Goal: Contribute content: Contribute content

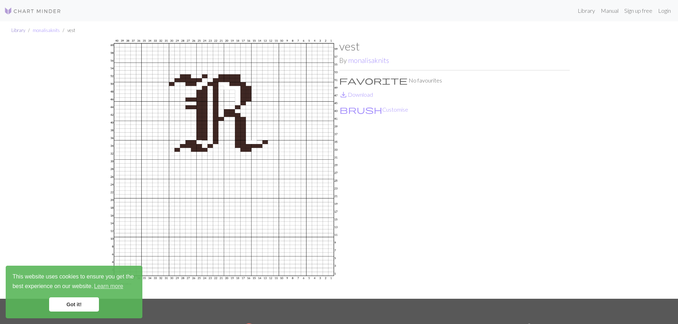
click at [18, 28] on link "Library" at bounding box center [18, 30] width 14 height 6
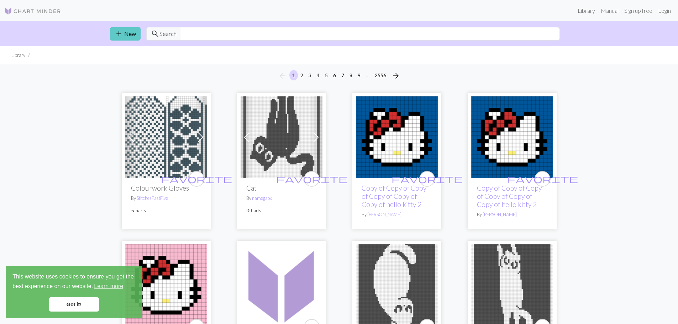
click at [132, 31] on link "add New" at bounding box center [125, 34] width 31 height 14
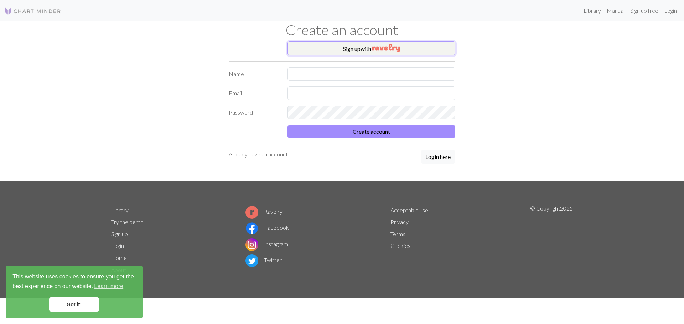
click at [377, 47] on img "button" at bounding box center [385, 48] width 27 height 9
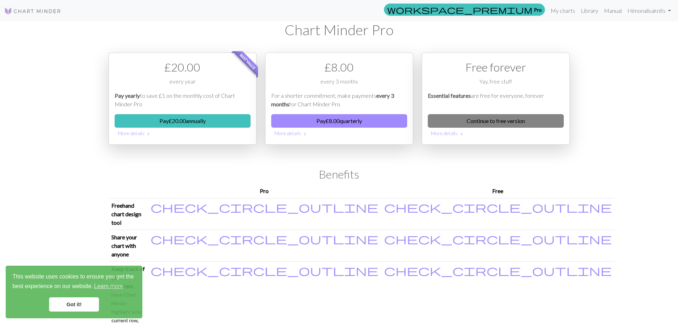
drag, startPoint x: 502, startPoint y: 119, endPoint x: 497, endPoint y: 120, distance: 4.7
click at [502, 119] on link "Continue to free version" at bounding box center [496, 121] width 136 height 14
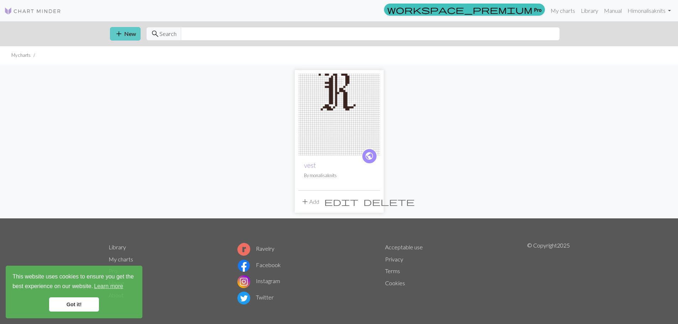
click at [125, 32] on button "add New" at bounding box center [125, 34] width 31 height 14
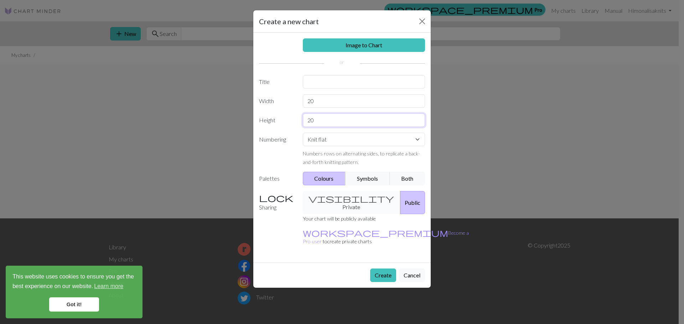
drag, startPoint x: 318, startPoint y: 121, endPoint x: 303, endPoint y: 120, distance: 14.3
click at [303, 120] on input "20" at bounding box center [364, 121] width 122 height 14
type input "30"
click at [388, 269] on button "Create" at bounding box center [383, 276] width 26 height 14
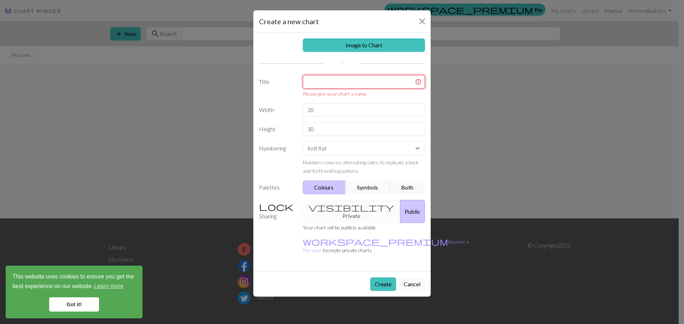
click at [333, 85] on input "text" at bounding box center [364, 82] width 122 height 14
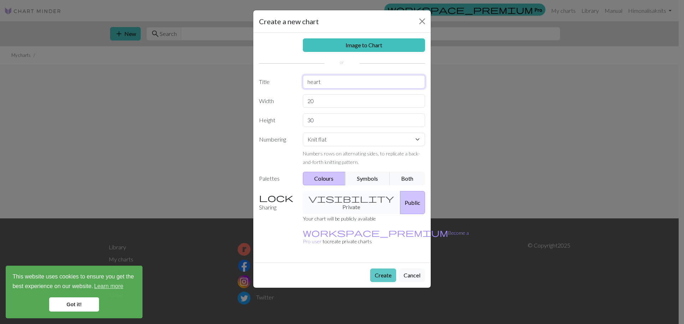
type input "heart"
click at [381, 269] on button "Create" at bounding box center [383, 276] width 26 height 14
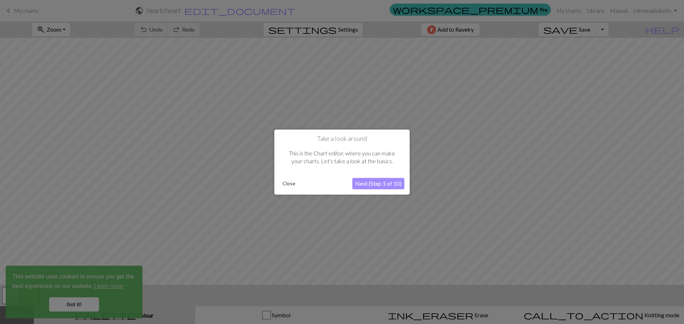
click at [294, 181] on button "Close" at bounding box center [289, 183] width 19 height 11
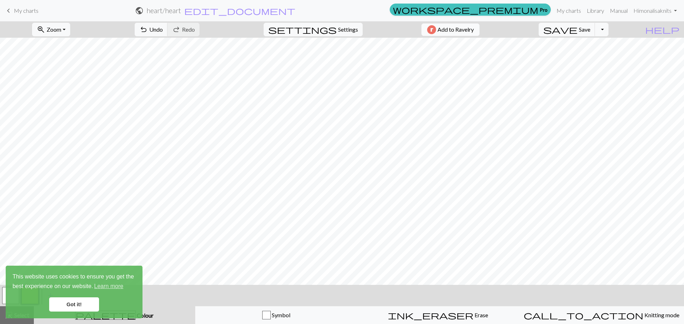
click at [474, 28] on span "Add to Ravelry" at bounding box center [455, 29] width 36 height 9
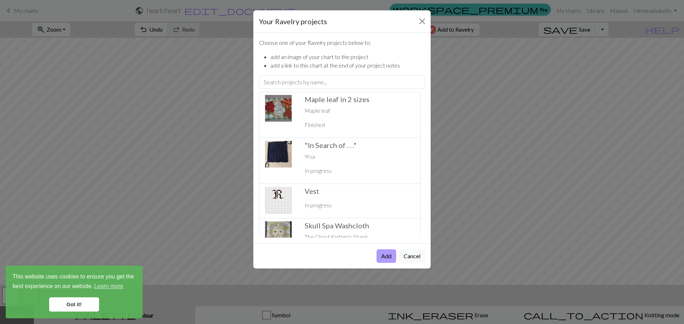
click at [383, 257] on button "Add" at bounding box center [386, 257] width 20 height 14
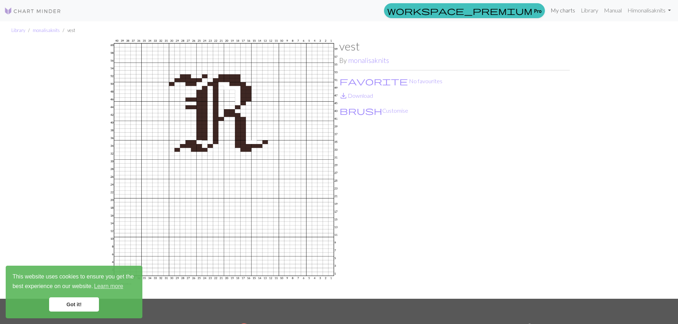
click at [560, 11] on link "My charts" at bounding box center [563, 10] width 30 height 14
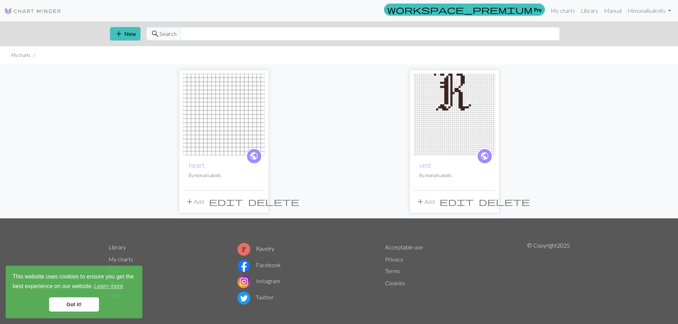
click at [226, 116] on img at bounding box center [224, 115] width 82 height 82
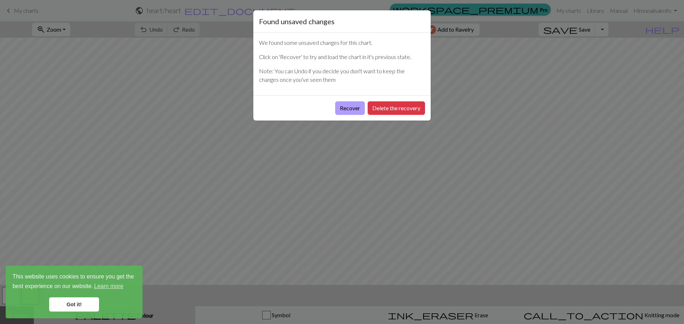
click at [357, 109] on button "Recover" at bounding box center [350, 108] width 30 height 14
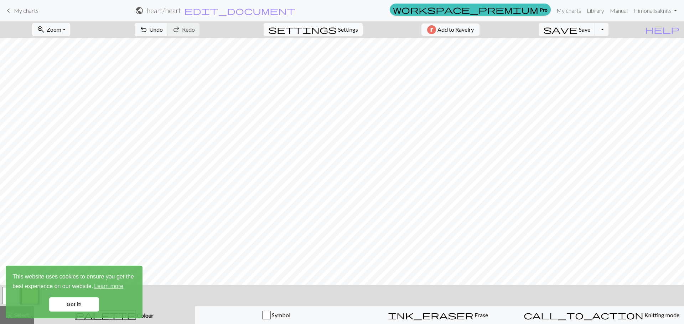
click at [344, 28] on span "Settings" at bounding box center [348, 29] width 20 height 9
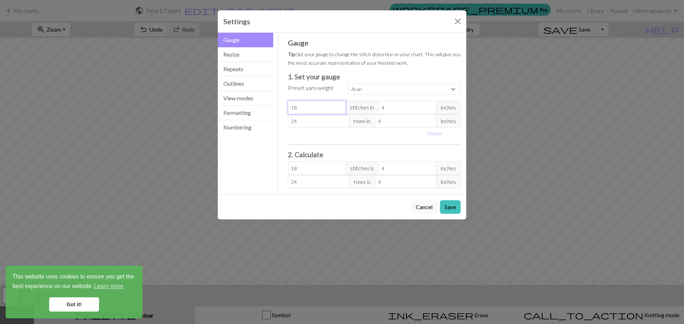
select select "custom"
type input "19"
click at [339, 105] on input "19" at bounding box center [317, 108] width 58 height 14
type input "20"
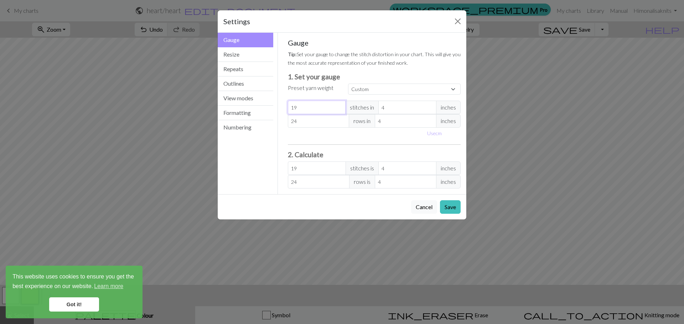
type input "20"
click at [339, 105] on input "20" at bounding box center [317, 108] width 58 height 14
type input "21"
click at [339, 105] on input "21" at bounding box center [317, 108] width 58 height 14
type input "21"
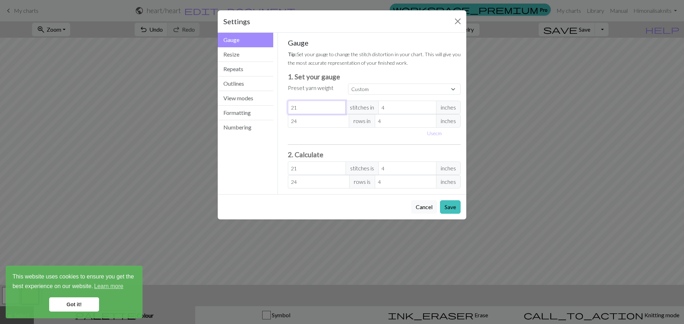
type input "22"
click at [339, 105] on input "22" at bounding box center [317, 108] width 58 height 14
click at [329, 123] on input "24" at bounding box center [319, 121] width 62 height 14
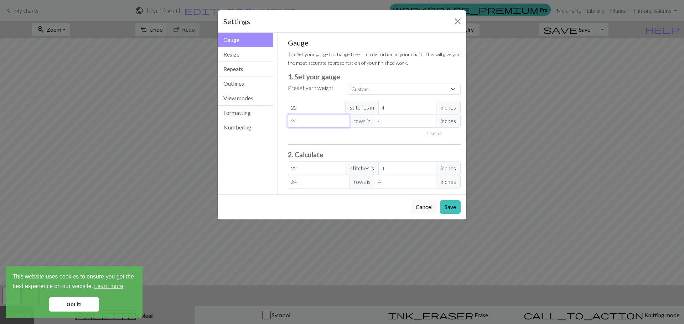
drag, startPoint x: 329, startPoint y: 123, endPoint x: 289, endPoint y: 123, distance: 39.5
click at [289, 123] on input "24" at bounding box center [319, 121] width 62 height 14
type input "3"
type input "32"
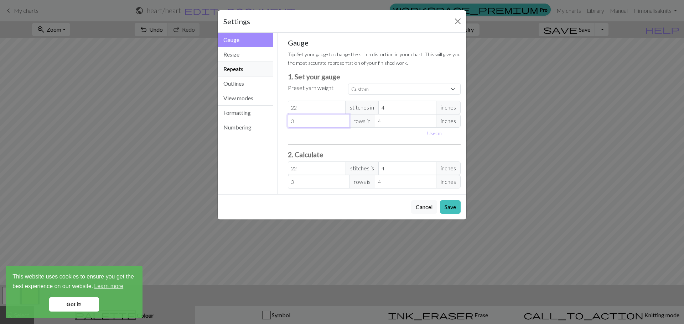
type input "32"
click at [453, 207] on button "Save" at bounding box center [450, 207] width 21 height 14
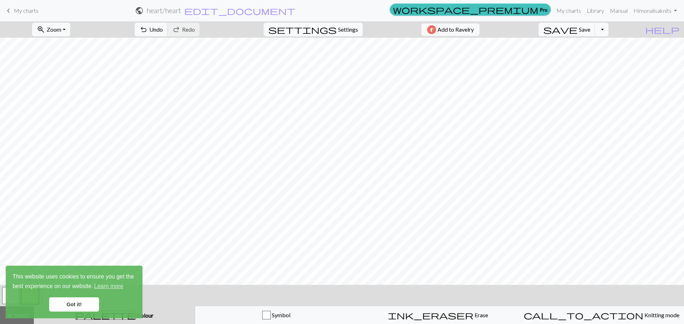
click at [343, 31] on span "Settings" at bounding box center [348, 29] width 20 height 9
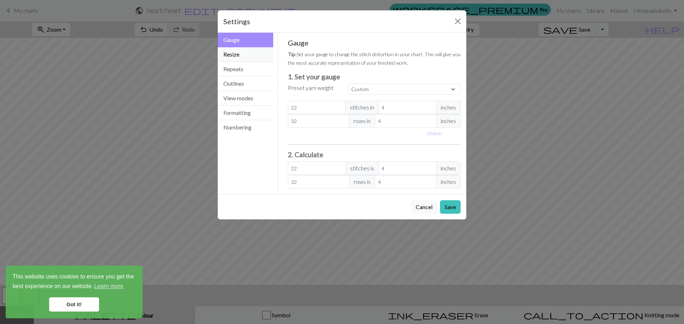
click at [239, 54] on button "Resize" at bounding box center [246, 54] width 56 height 15
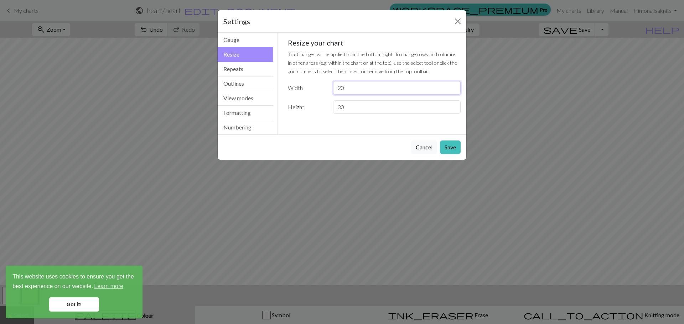
drag, startPoint x: 349, startPoint y: 88, endPoint x: 330, endPoint y: 89, distance: 18.5
click at [330, 89] on div "20" at bounding box center [397, 88] width 136 height 14
type input "24"
click at [447, 145] on button "Save" at bounding box center [450, 148] width 21 height 14
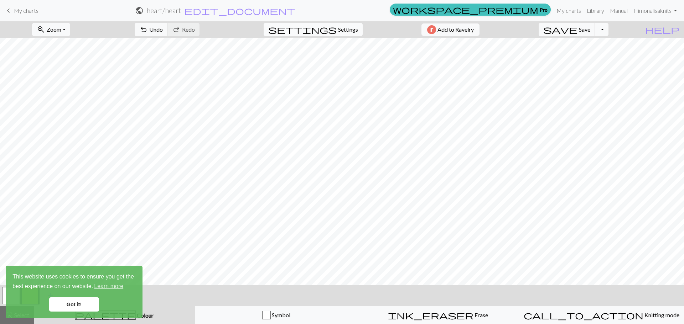
click at [343, 28] on span "Settings" at bounding box center [348, 29] width 20 height 9
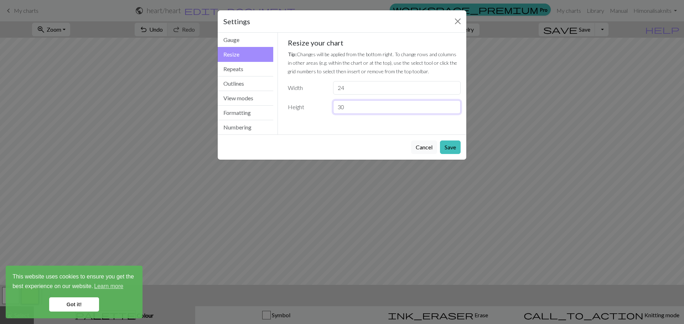
drag, startPoint x: 349, startPoint y: 109, endPoint x: 336, endPoint y: 109, distance: 13.2
click at [336, 109] on input "30" at bounding box center [396, 107] width 127 height 14
type input "40"
click at [447, 141] on button "Save" at bounding box center [450, 148] width 21 height 14
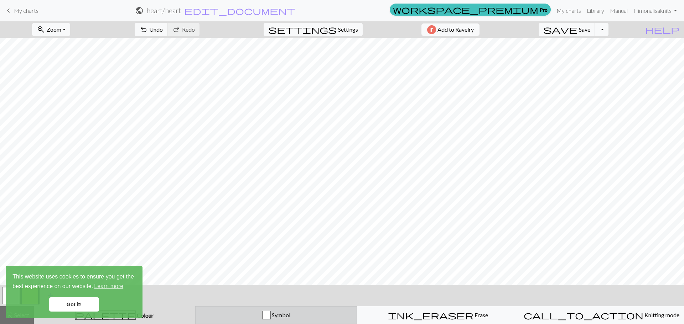
click at [272, 315] on span "Symbol" at bounding box center [281, 315] width 20 height 7
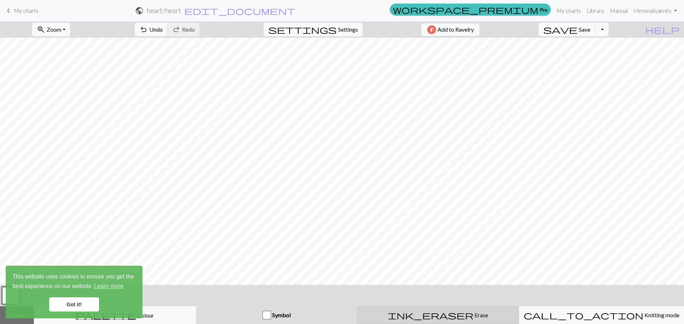
drag, startPoint x: 442, startPoint y: 315, endPoint x: 438, endPoint y: 312, distance: 5.0
click at [473, 315] on span "Erase" at bounding box center [480, 315] width 15 height 7
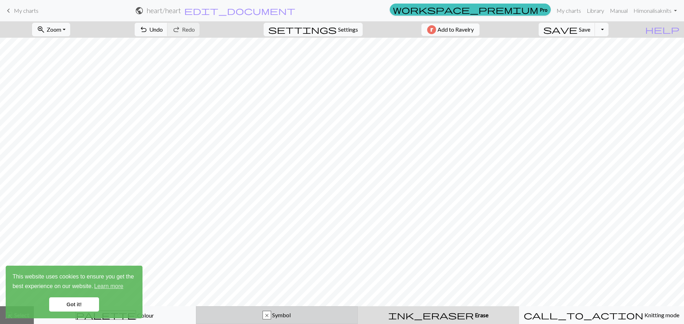
click at [286, 310] on button "x Symbol" at bounding box center [277, 316] width 162 height 18
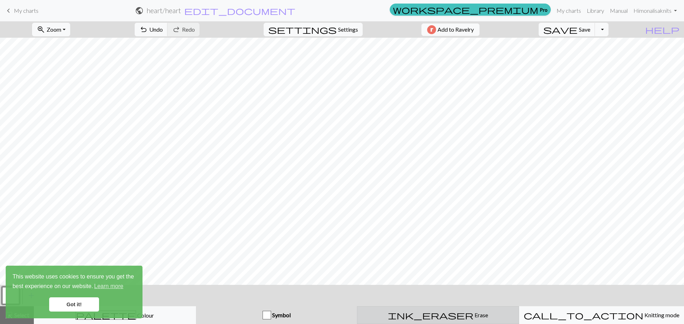
click at [473, 313] on span "Erase" at bounding box center [480, 315] width 15 height 7
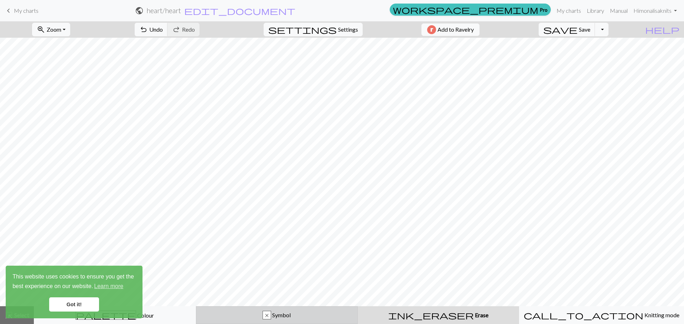
drag, startPoint x: 319, startPoint y: 310, endPoint x: 317, endPoint y: 307, distance: 4.2
click at [319, 310] on button "x Symbol" at bounding box center [277, 316] width 162 height 18
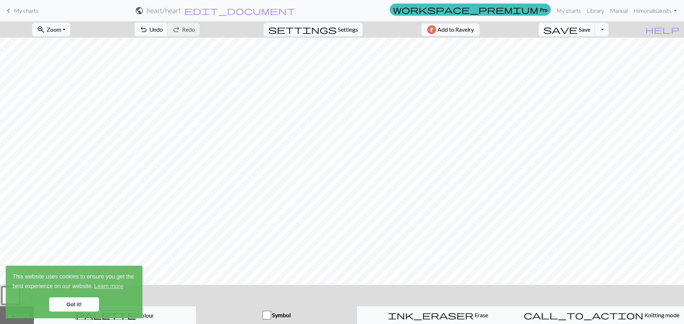
click at [300, 315] on div "Symbol" at bounding box center [276, 315] width 153 height 9
click at [272, 317] on span "Symbol" at bounding box center [281, 315] width 20 height 7
click at [265, 314] on div "button" at bounding box center [266, 315] width 9 height 9
click at [265, 315] on div "button" at bounding box center [266, 315] width 9 height 9
click at [275, 315] on span "Symbol" at bounding box center [281, 315] width 20 height 7
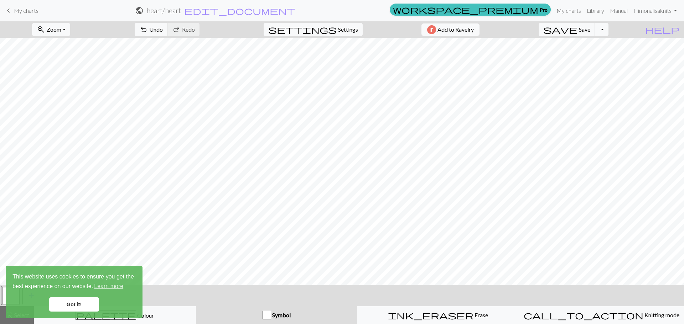
click at [89, 304] on link "Got it!" at bounding box center [74, 305] width 50 height 14
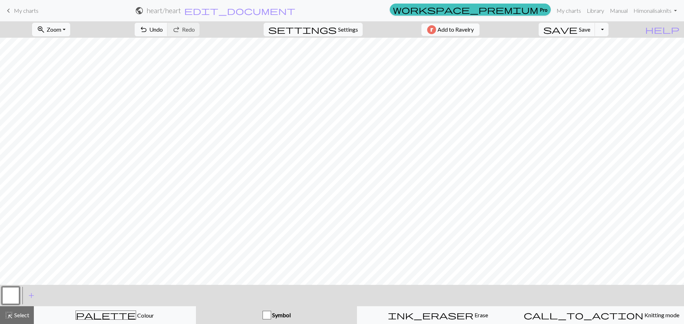
click at [268, 316] on div "button" at bounding box center [266, 315] width 9 height 9
click at [304, 315] on div "Symbol" at bounding box center [276, 315] width 153 height 9
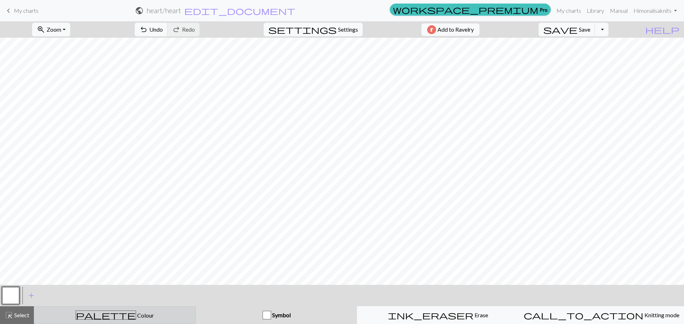
click at [176, 311] on div "palette Colour Colour" at bounding box center [114, 315] width 153 height 9
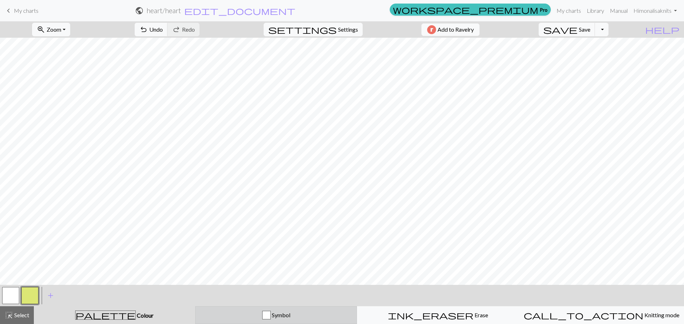
click at [267, 313] on div "button" at bounding box center [266, 315] width 9 height 9
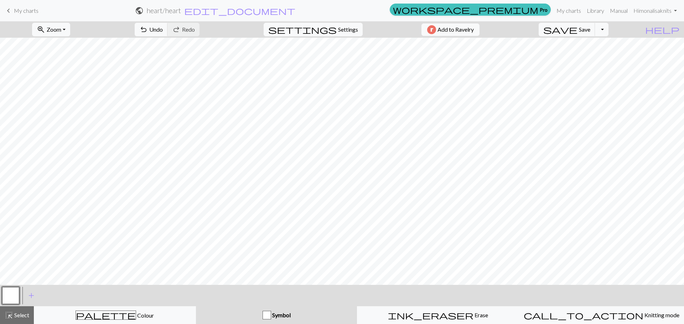
click at [283, 312] on span "Symbol" at bounding box center [281, 315] width 20 height 7
click at [268, 314] on div "button" at bounding box center [266, 315] width 9 height 9
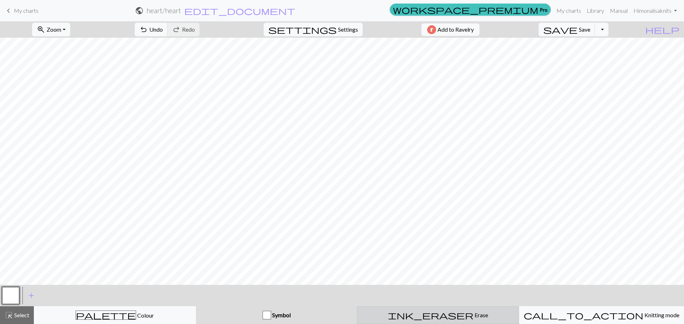
click at [415, 315] on div "ink_eraser Erase Erase" at bounding box center [437, 315] width 153 height 9
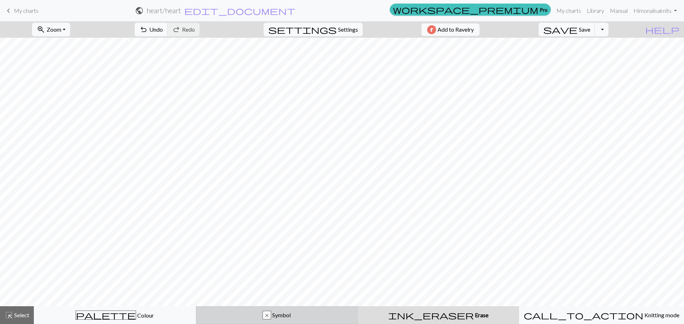
click at [265, 313] on div "x" at bounding box center [267, 316] width 8 height 9
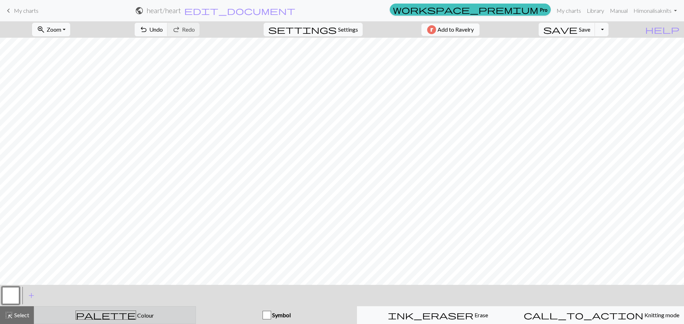
click at [151, 313] on div "palette Colour Colour" at bounding box center [114, 315] width 153 height 9
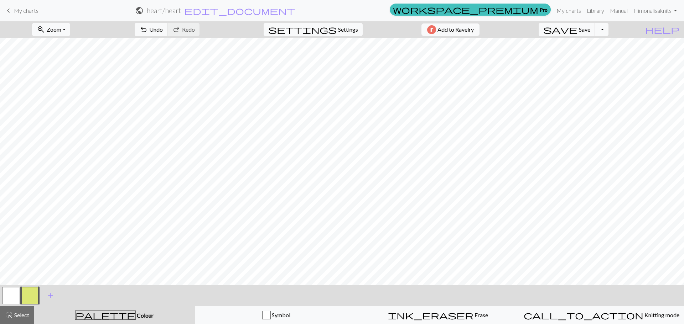
click at [27, 291] on button "button" at bounding box center [29, 295] width 17 height 17
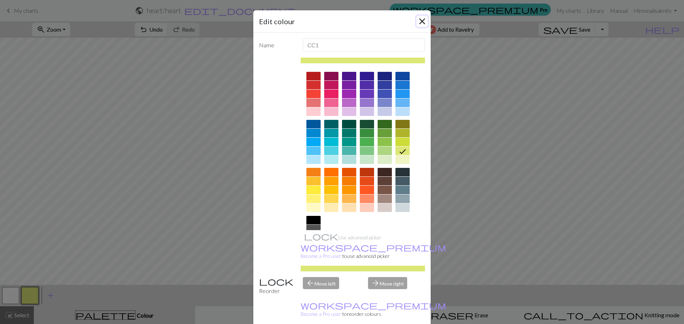
click at [417, 19] on button "Close" at bounding box center [421, 21] width 11 height 11
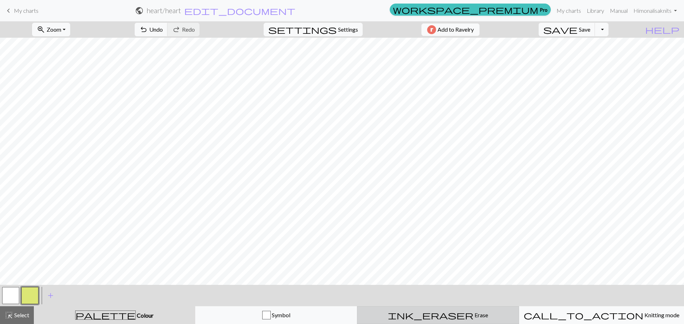
click at [473, 313] on span "Erase" at bounding box center [480, 315] width 15 height 7
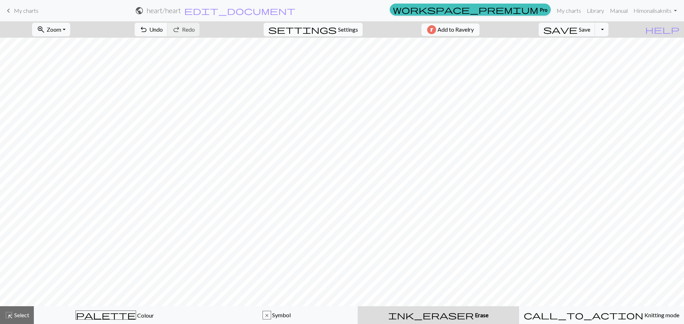
click at [348, 28] on span "Settings" at bounding box center [348, 29] width 20 height 9
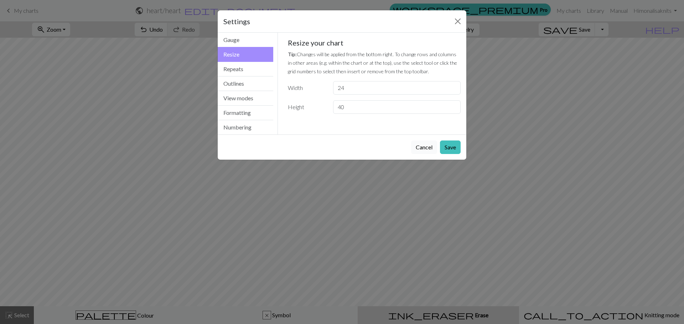
click at [417, 146] on button "Cancel" at bounding box center [424, 148] width 26 height 14
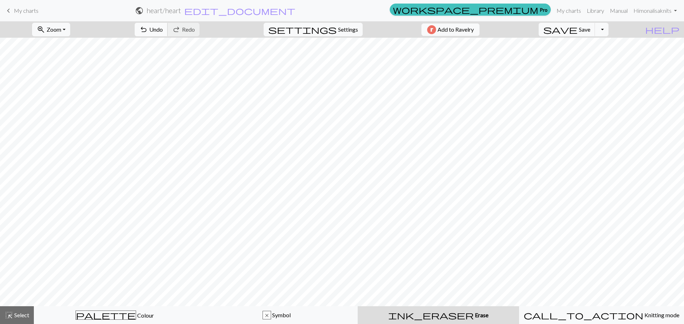
click at [168, 30] on button "undo Undo Undo" at bounding box center [151, 30] width 33 height 14
click at [168, 29] on button "undo Undo Undo" at bounding box center [151, 30] width 33 height 14
click at [168, 28] on button "undo Undo Undo" at bounding box center [151, 30] width 33 height 14
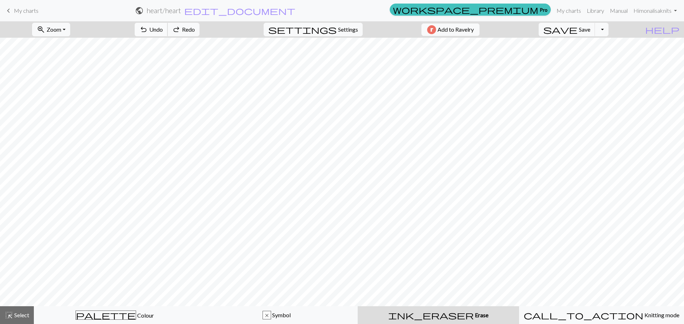
click at [168, 28] on button "undo Undo Undo" at bounding box center [151, 30] width 33 height 14
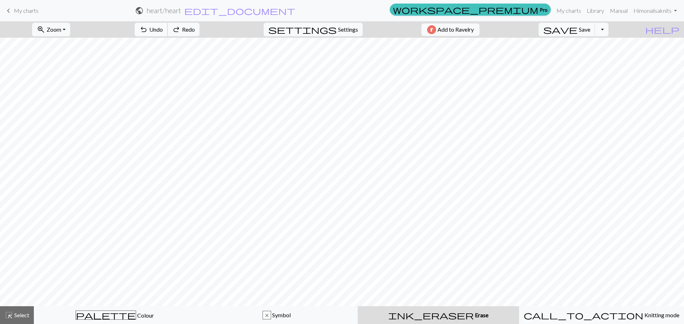
click at [168, 28] on button "undo Undo Undo" at bounding box center [151, 30] width 33 height 14
click at [168, 27] on button "undo Undo Undo" at bounding box center [151, 30] width 33 height 14
click at [163, 27] on span "Undo" at bounding box center [156, 29] width 14 height 7
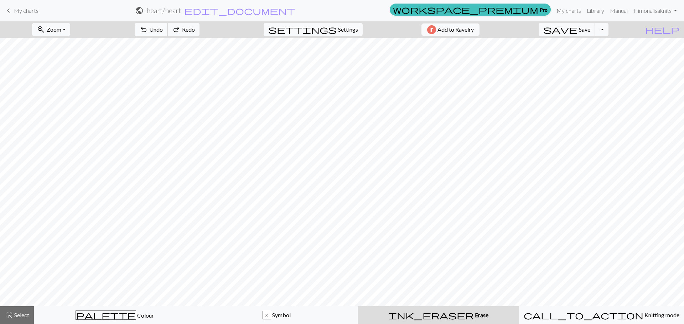
click at [163, 27] on span "Undo" at bounding box center [156, 29] width 14 height 7
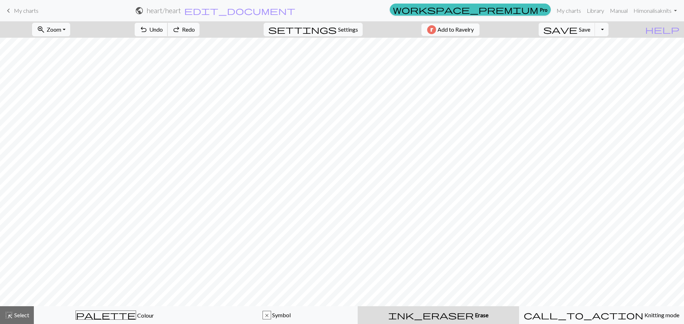
click at [163, 27] on span "Undo" at bounding box center [156, 29] width 14 height 7
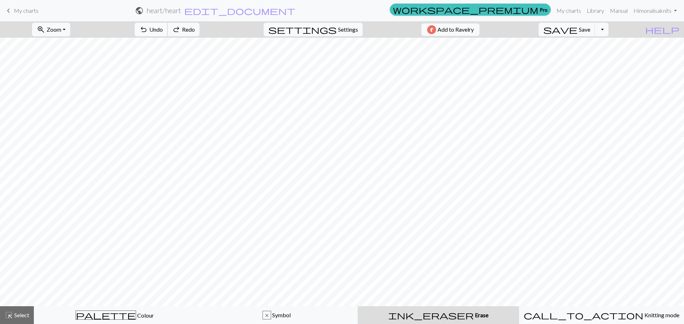
click at [163, 27] on span "Undo" at bounding box center [156, 29] width 14 height 7
click at [163, 31] on span "Undo" at bounding box center [156, 29] width 14 height 7
click at [163, 30] on span "Undo" at bounding box center [156, 29] width 14 height 7
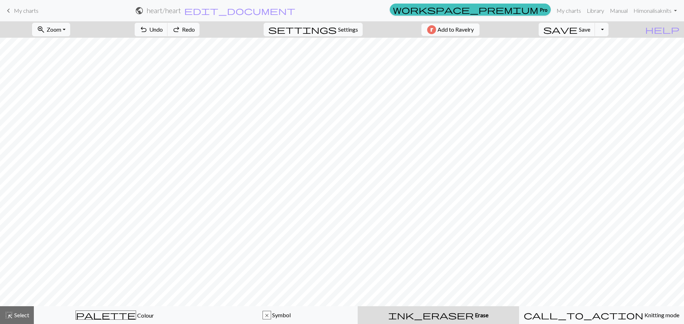
click at [466, 314] on div "ink_eraser Erase Erase" at bounding box center [438, 315] width 153 height 9
drag, startPoint x: 19, startPoint y: 8, endPoint x: 376, endPoint y: 22, distance: 358.1
click at [19, 8] on span "My charts" at bounding box center [26, 10] width 25 height 7
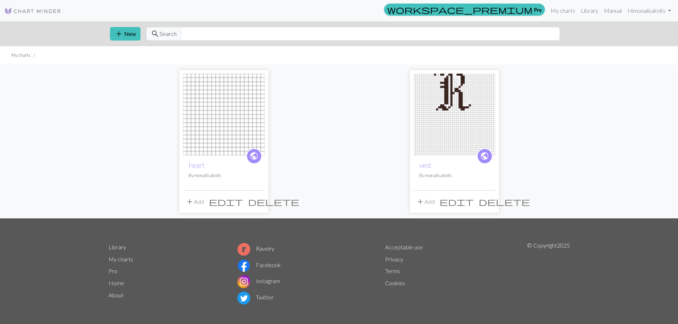
click at [243, 201] on span "edit" at bounding box center [226, 202] width 34 height 10
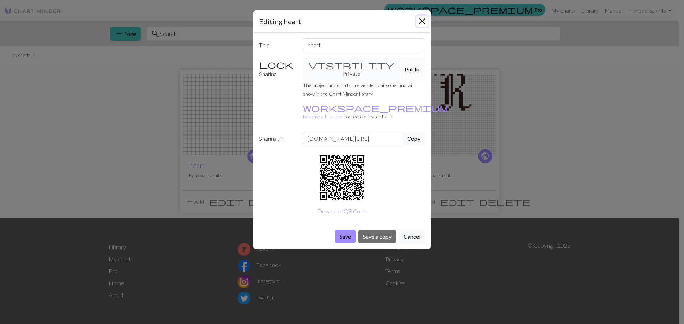
click at [421, 18] on button "Close" at bounding box center [421, 21] width 11 height 11
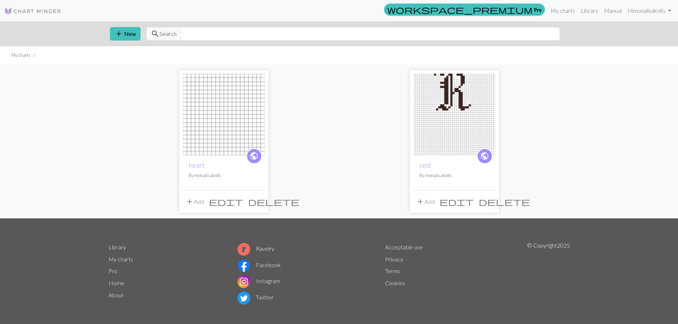
click at [246, 108] on img at bounding box center [224, 115] width 82 height 82
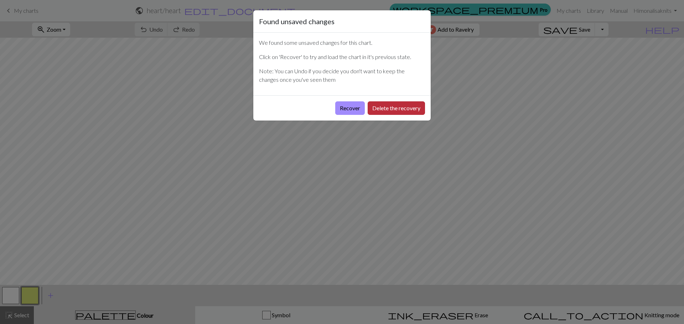
click at [382, 105] on button "Delete the recovery" at bounding box center [395, 108] width 57 height 14
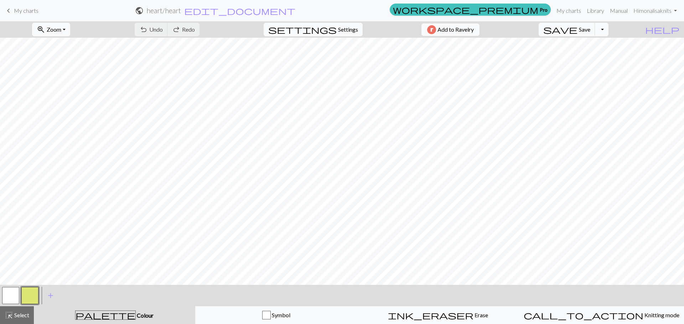
click at [608, 29] on button "Toggle Dropdown" at bounding box center [602, 30] width 14 height 14
click at [577, 28] on span "save" at bounding box center [560, 30] width 34 height 10
click at [436, 30] on img "button" at bounding box center [431, 29] width 9 height 9
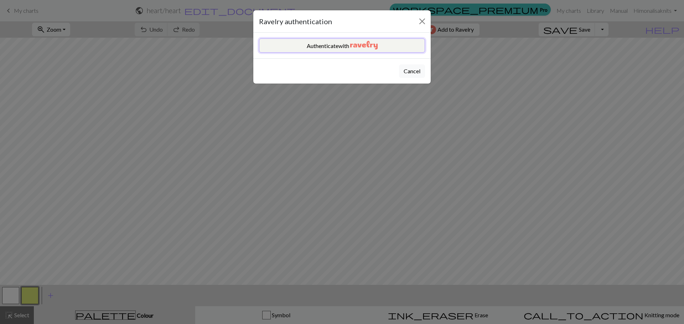
click at [380, 49] on button "Authenticate with" at bounding box center [342, 45] width 166 height 14
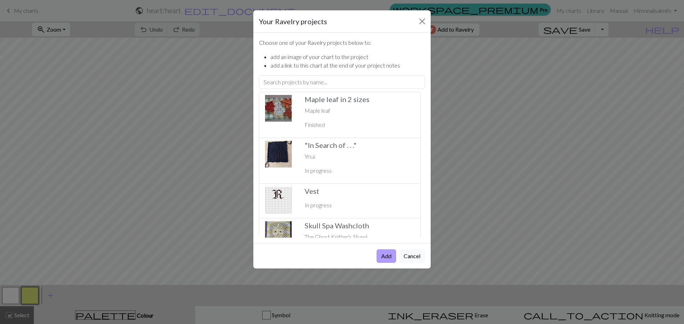
click at [380, 256] on button "Add" at bounding box center [386, 257] width 20 height 14
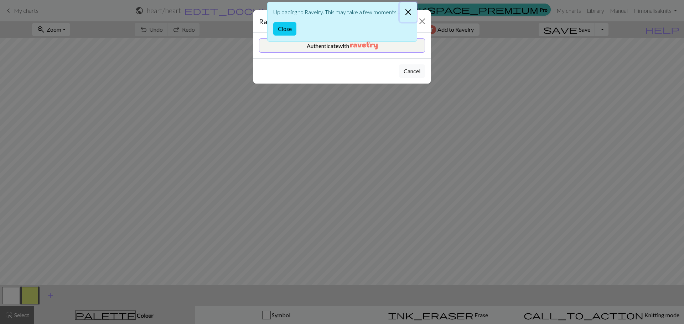
click at [411, 12] on button "Close" at bounding box center [408, 12] width 17 height 20
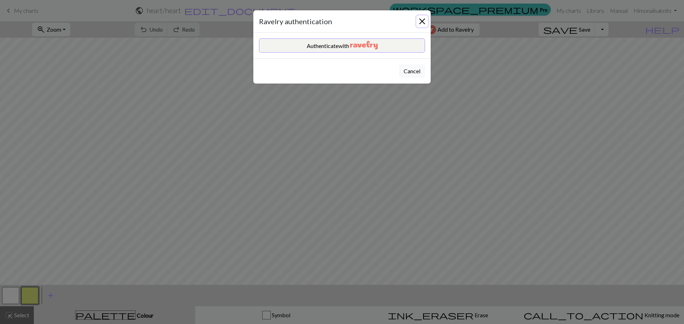
click at [417, 19] on button "Close" at bounding box center [421, 21] width 11 height 11
